Goal: Find contact information: Find contact information

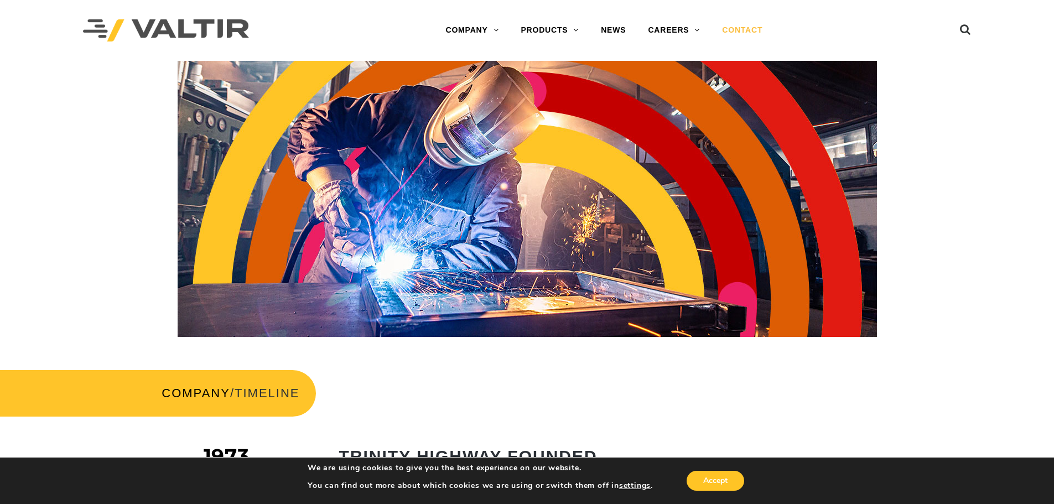
click at [739, 30] on link "CONTACT" at bounding box center [742, 30] width 63 height 22
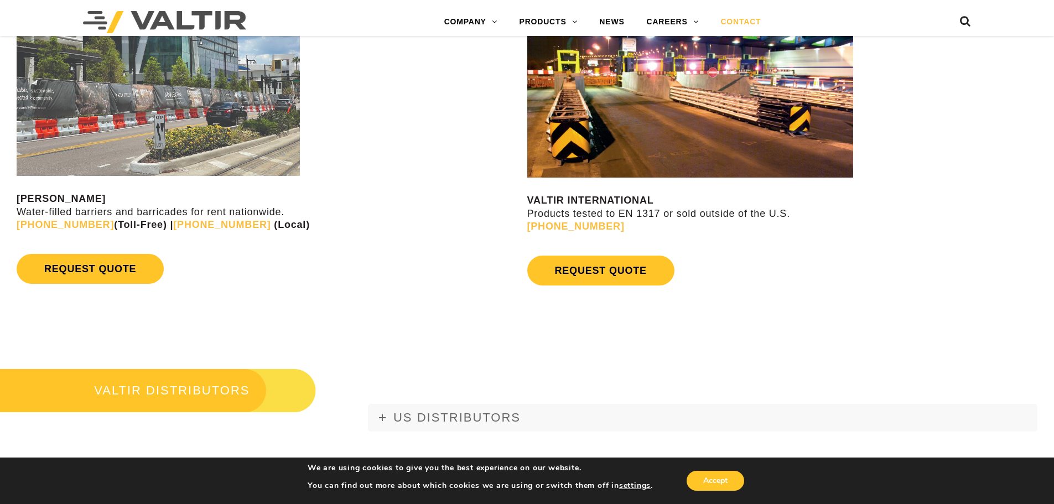
scroll to position [1217, 0]
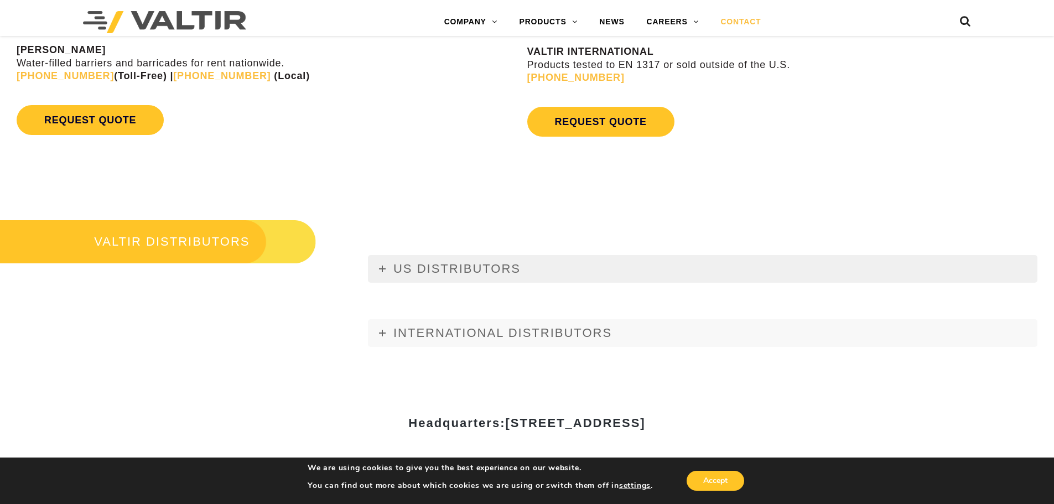
click at [402, 273] on span "US DISTRIBUTORS" at bounding box center [456, 269] width 127 height 14
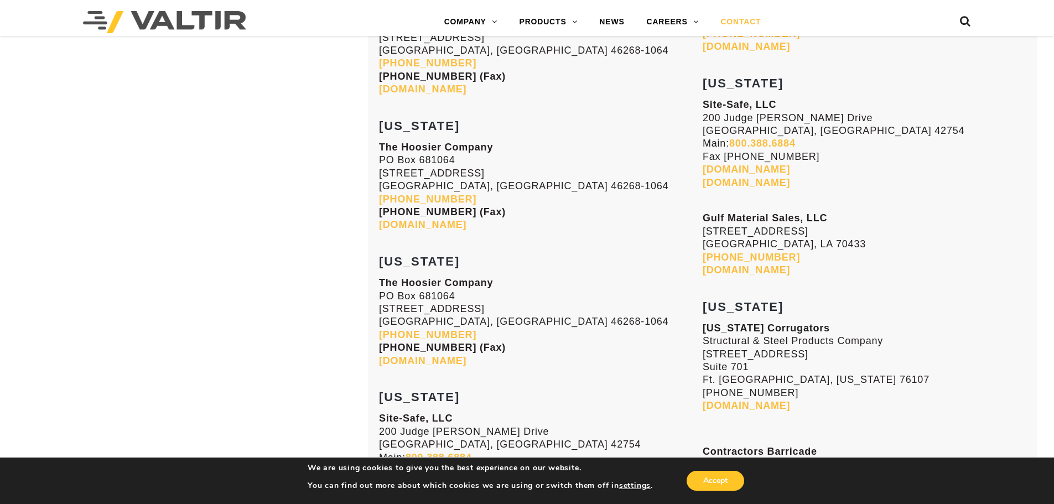
scroll to position [3707, 0]
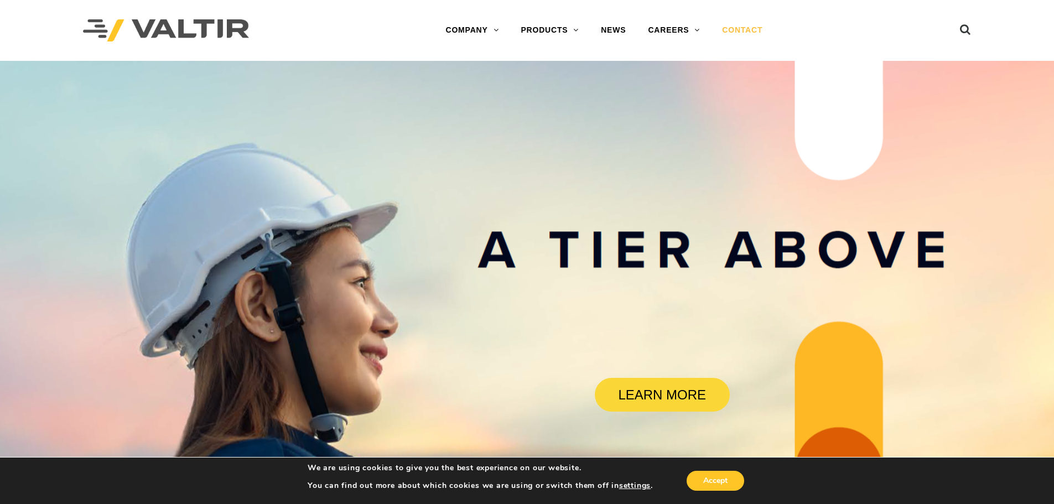
click at [759, 28] on link "CONTACT" at bounding box center [742, 30] width 63 height 22
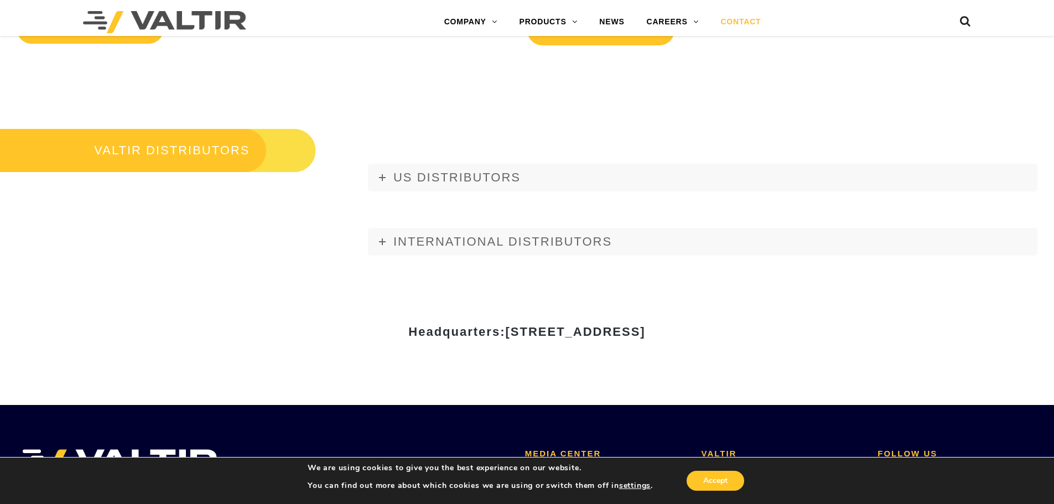
scroll to position [1328, 0]
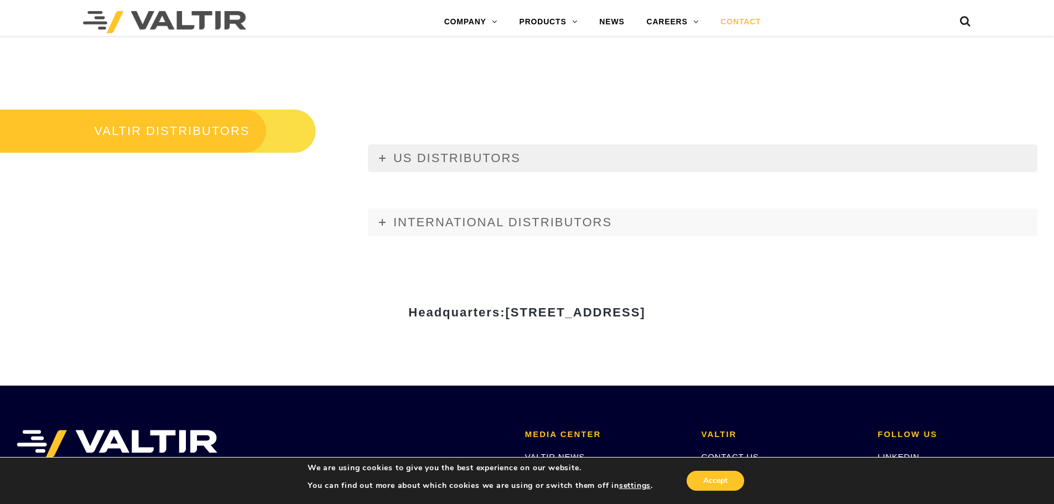
click at [390, 164] on link "US DISTRIBUTORS" at bounding box center [703, 158] width 670 height 28
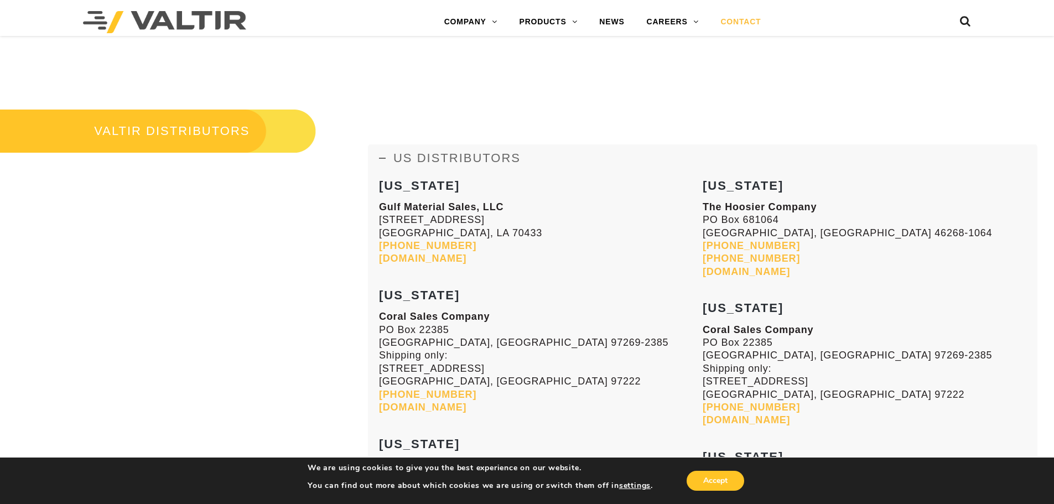
click at [388, 162] on link "US DISTRIBUTORS" at bounding box center [703, 158] width 670 height 28
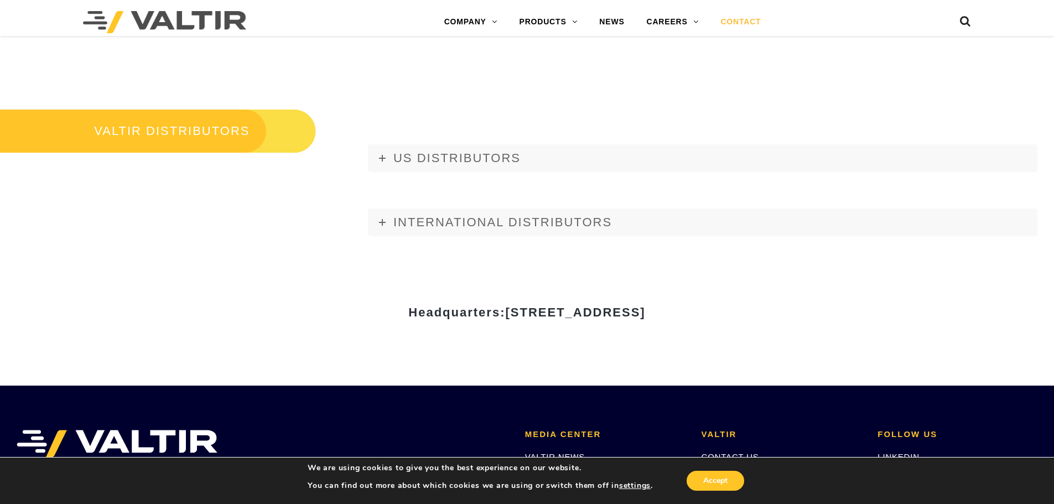
click at [484, 65] on div "VALTIR DISTRIBUTORS US DISTRIBUTORS [US_STATE] Gulf Material Sales, LLC [STREET…" at bounding box center [527, 153] width 1054 height 190
